Goal: Information Seeking & Learning: Understand process/instructions

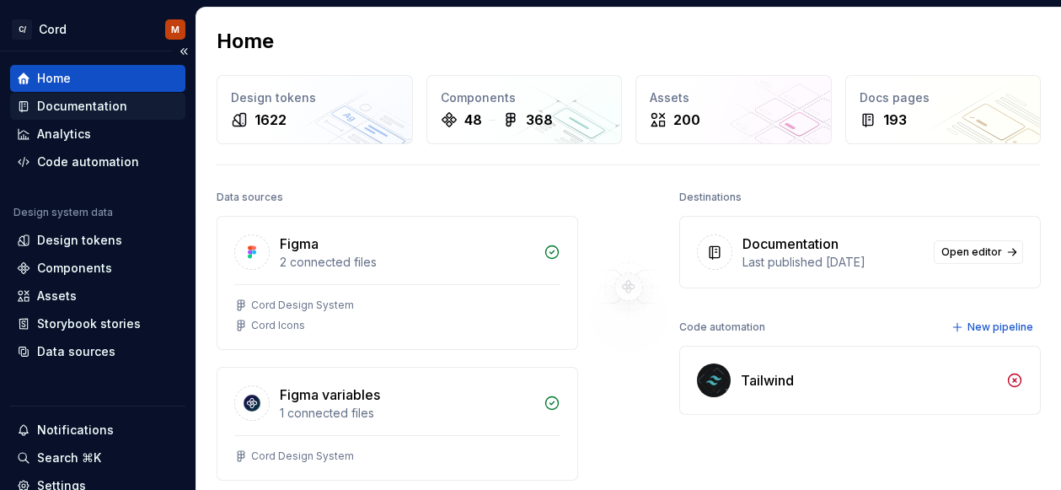
click at [56, 110] on div "Documentation" at bounding box center [82, 106] width 90 height 17
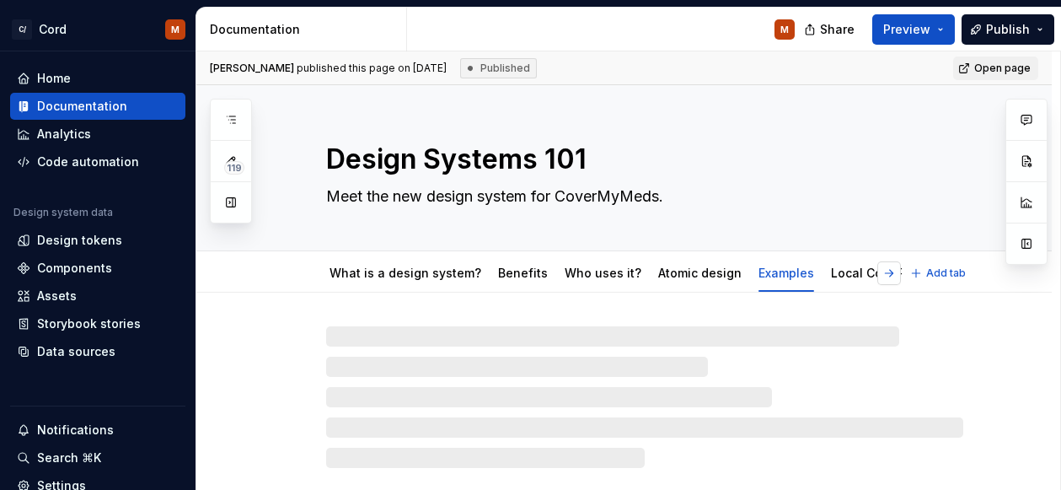
click at [880, 278] on button "button" at bounding box center [890, 273] width 24 height 24
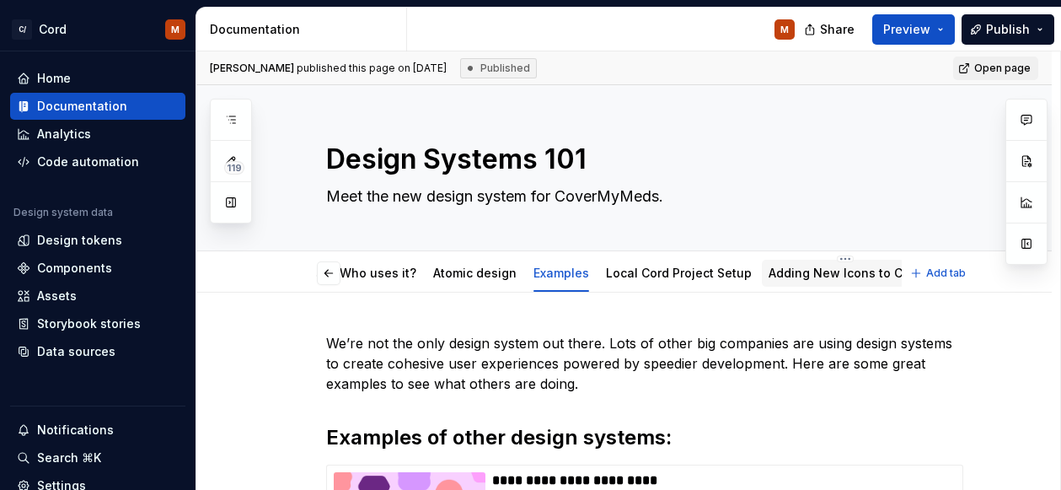
click at [842, 280] on div "Adding New Icons to Cord" at bounding box center [845, 273] width 153 height 17
click at [800, 266] on link "Adding New Icons to Cord" at bounding box center [845, 273] width 153 height 14
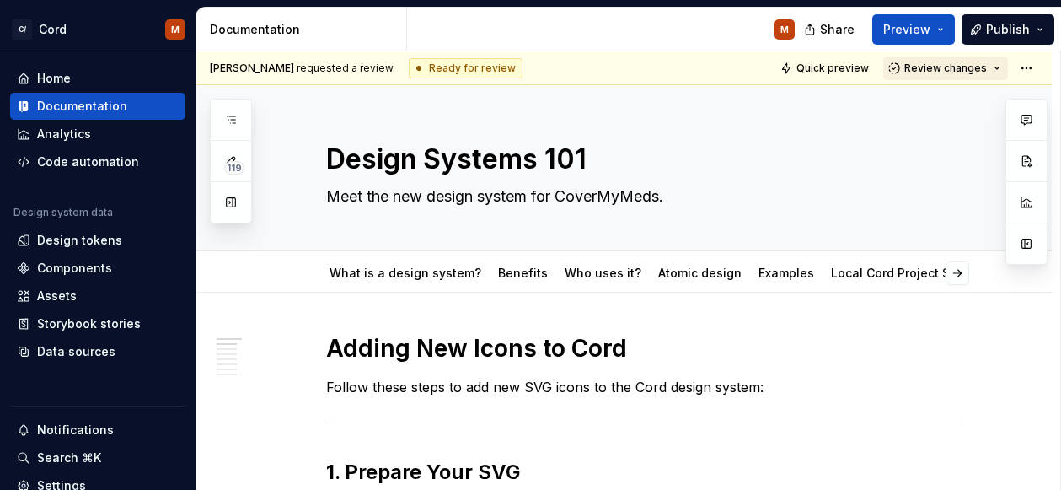
click at [967, 71] on span "Review changes" at bounding box center [946, 68] width 83 height 13
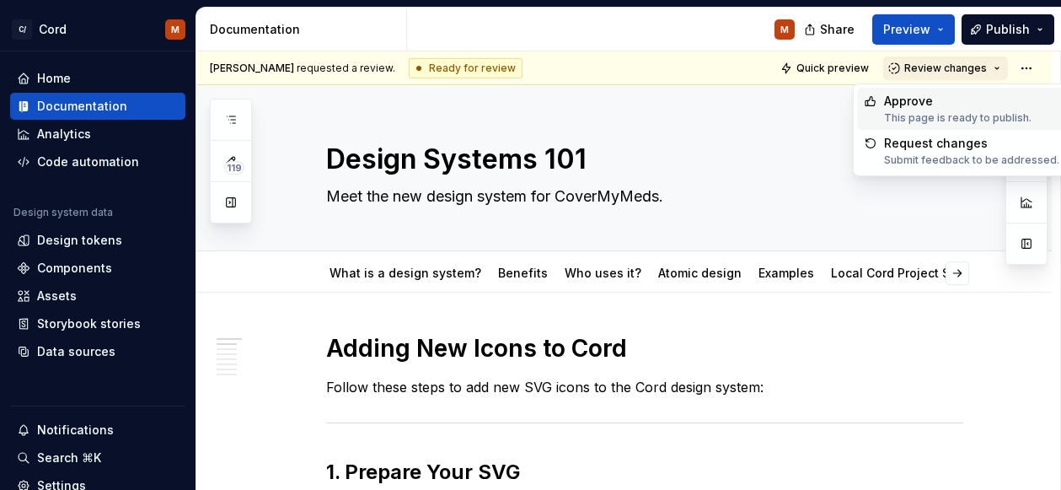
click at [954, 68] on span "Review changes" at bounding box center [946, 68] width 83 height 13
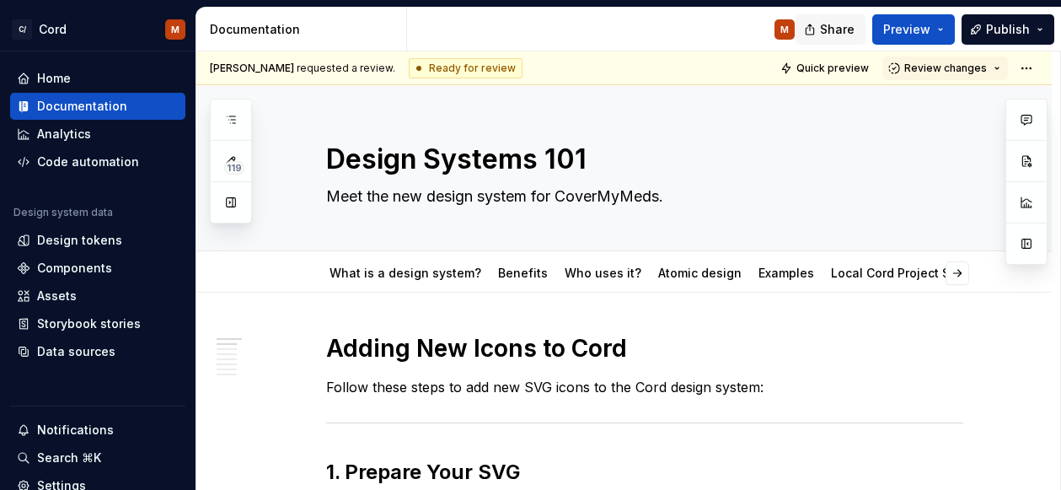
click at [817, 34] on button "Share" at bounding box center [831, 29] width 70 height 30
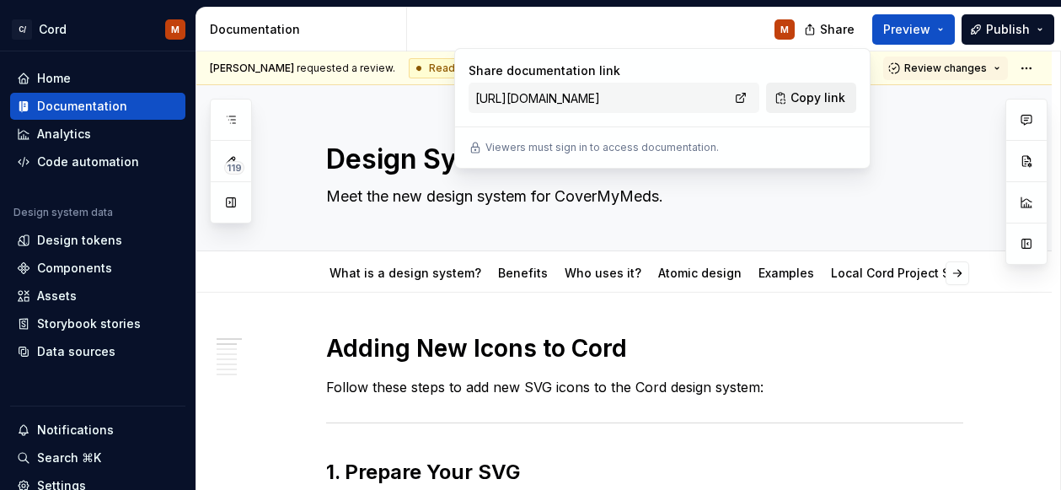
click at [824, 103] on span "Copy link" at bounding box center [818, 97] width 55 height 17
type textarea "*"
